Goal: Navigation & Orientation: Find specific page/section

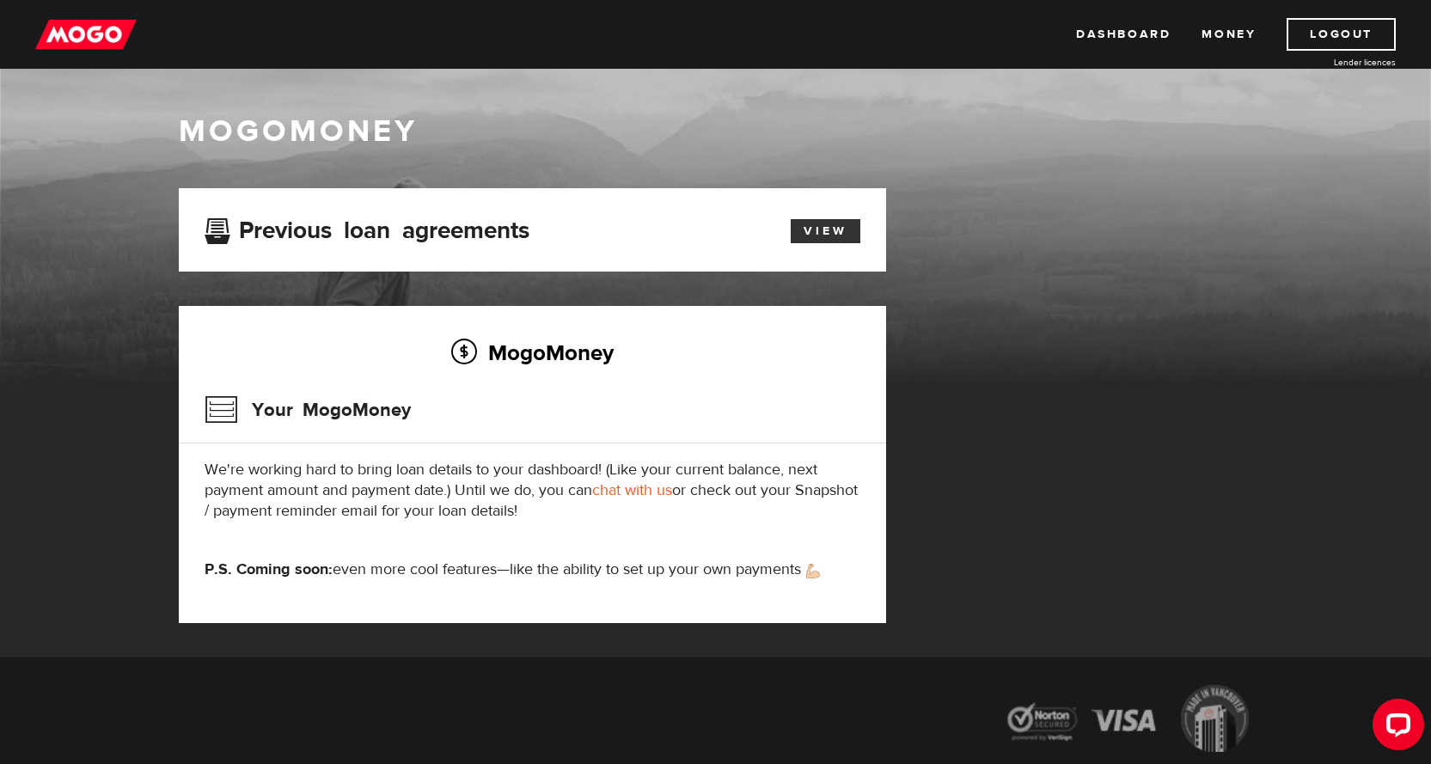
click at [831, 233] on link "View" at bounding box center [826, 231] width 70 height 24
click at [1160, 36] on link "Dashboard" at bounding box center [1123, 34] width 95 height 33
click at [1110, 40] on link "Dashboard" at bounding box center [1123, 34] width 95 height 33
click at [831, 229] on link "View" at bounding box center [826, 231] width 70 height 24
click at [1107, 34] on link "Dashboard" at bounding box center [1123, 34] width 95 height 33
